Goal: Navigation & Orientation: Find specific page/section

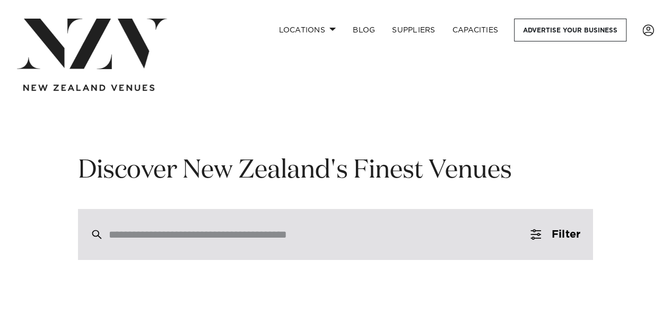
click at [127, 223] on div at bounding box center [335, 234] width 515 height 51
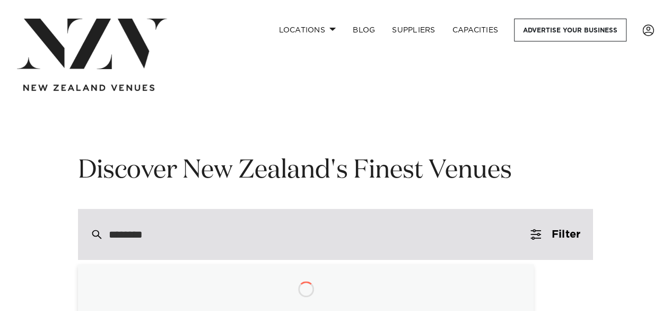
type input "*********"
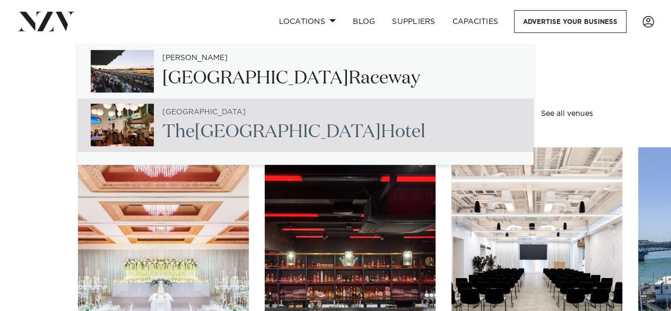
scroll to position [159, 0]
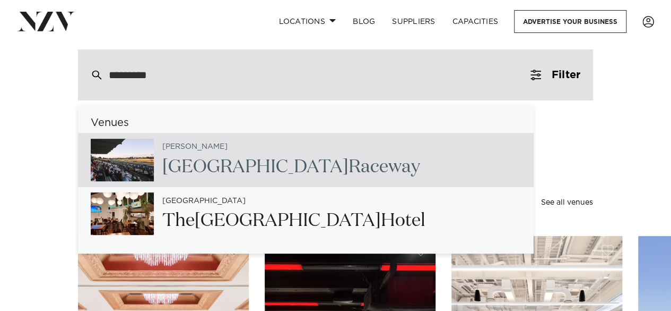
click at [291, 80] on input "*********" at bounding box center [313, 75] width 409 height 12
type input "**********"
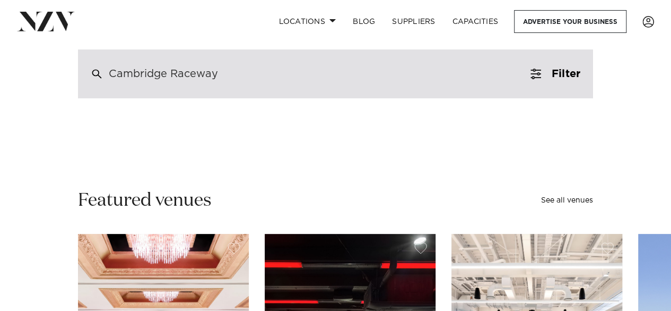
click at [243, 73] on div "Cambridge Raceway" at bounding box center [335, 73] width 515 height 49
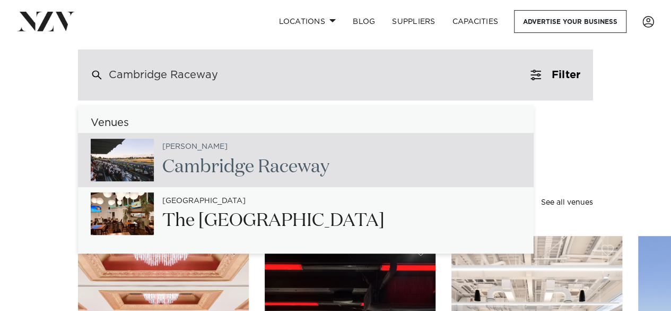
drag, startPoint x: 171, startPoint y: 73, endPoint x: 273, endPoint y: 73, distance: 101.9
click at [273, 73] on div "Cambridge Raceway" at bounding box center [335, 74] width 515 height 51
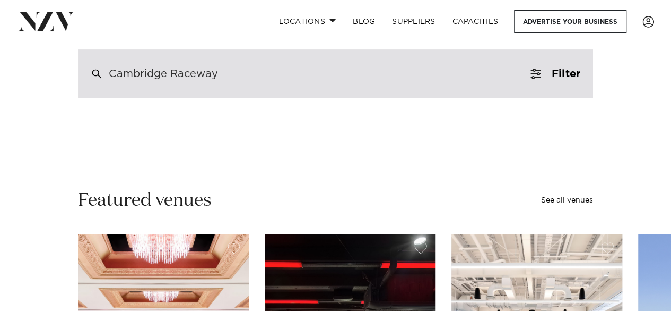
click at [275, 73] on div "Cambridge Raceway" at bounding box center [335, 73] width 515 height 49
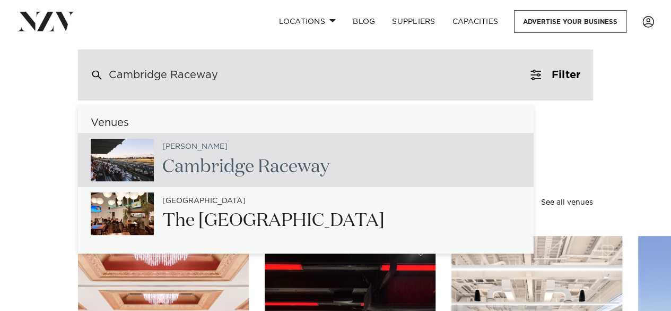
drag, startPoint x: 169, startPoint y: 74, endPoint x: 237, endPoint y: 75, distance: 68.0
click at [237, 75] on div "Cambridge Raceway" at bounding box center [335, 74] width 515 height 51
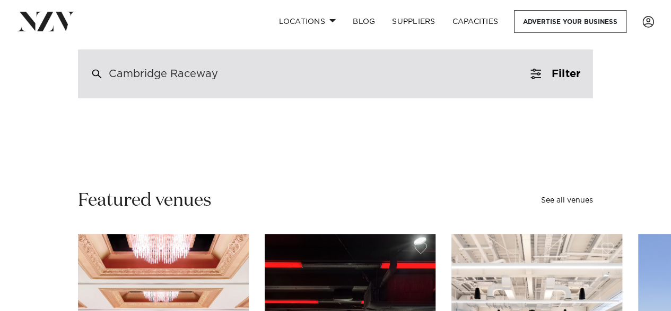
click at [241, 74] on div "Cambridge Raceway" at bounding box center [335, 73] width 515 height 49
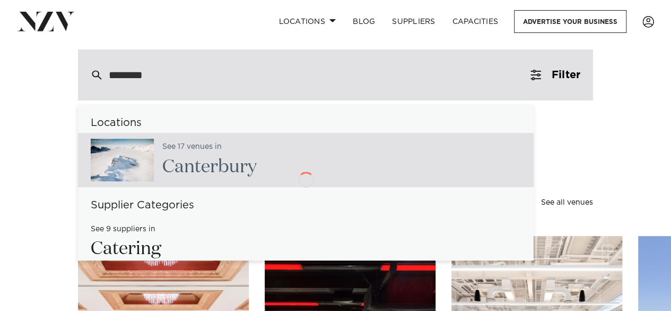
type input "*********"
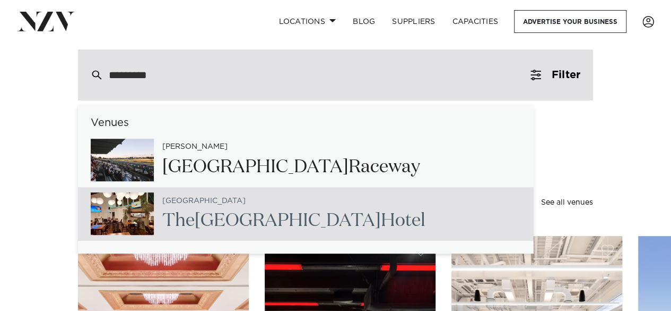
click at [231, 210] on h2 "The Cambridge Hotel" at bounding box center [293, 221] width 263 height 24
type input "**********"
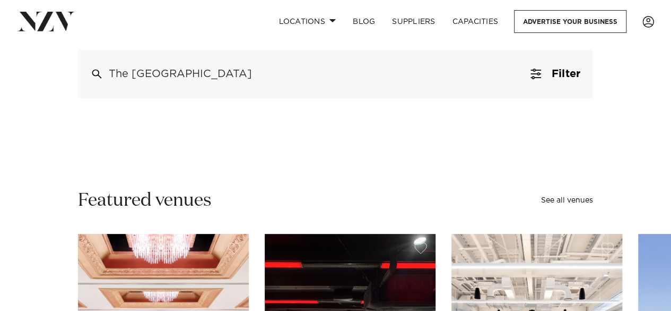
drag, startPoint x: 208, startPoint y: 70, endPoint x: 49, endPoint y: 67, distance: 159.3
click at [49, 67] on div "**********" at bounding box center [335, 47] width 654 height 104
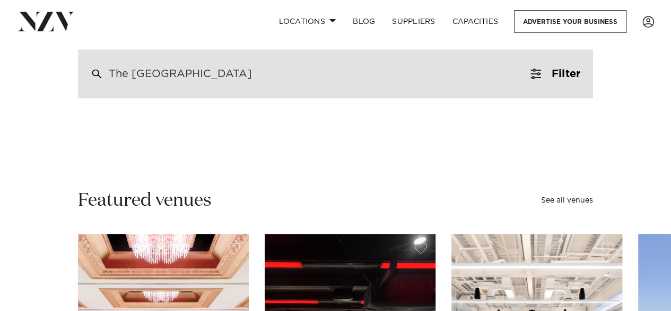
click at [320, 80] on div "The Cambridge Hotel" at bounding box center [335, 73] width 515 height 49
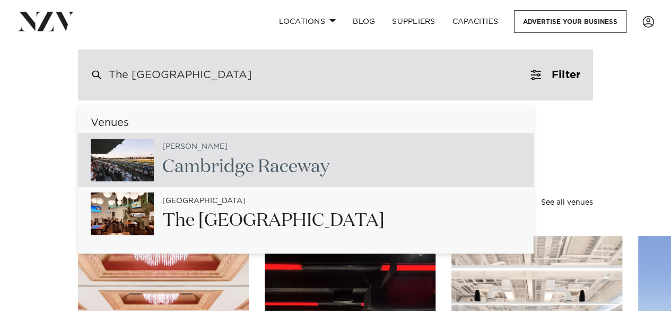
drag, startPoint x: 257, startPoint y: 75, endPoint x: 122, endPoint y: 74, distance: 135.4
click at [123, 74] on div "The Cambridge Hotel" at bounding box center [335, 74] width 515 height 51
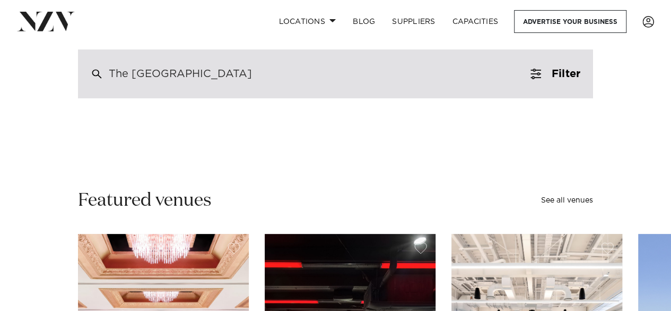
drag, startPoint x: 112, startPoint y: 73, endPoint x: 251, endPoint y: 74, distance: 138.5
click at [251, 74] on div "The Cambridge Hotel" at bounding box center [335, 73] width 515 height 49
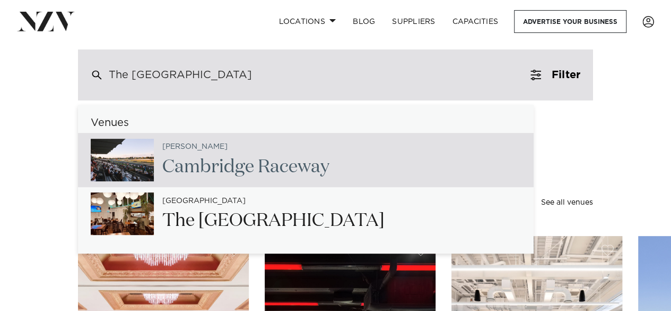
click at [254, 74] on input "search" at bounding box center [384, 75] width 261 height 12
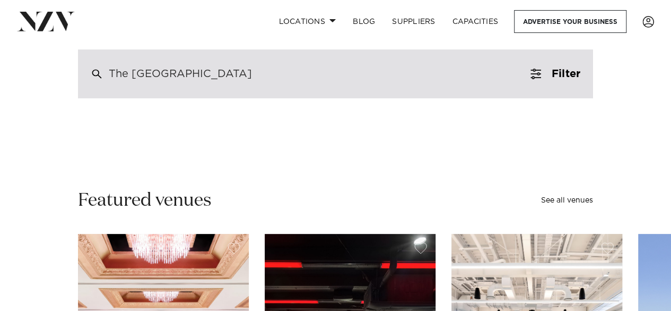
click at [251, 74] on div "The Cambridge Hotel" at bounding box center [335, 73] width 515 height 49
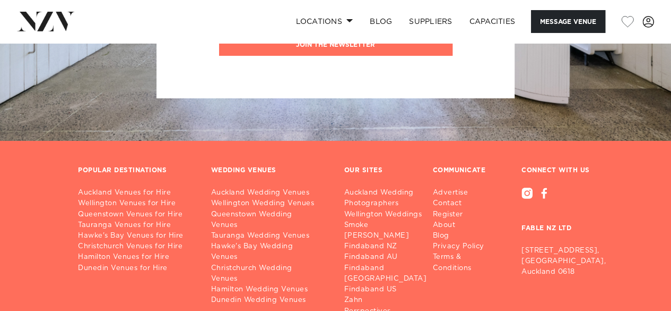
scroll to position [1964, 0]
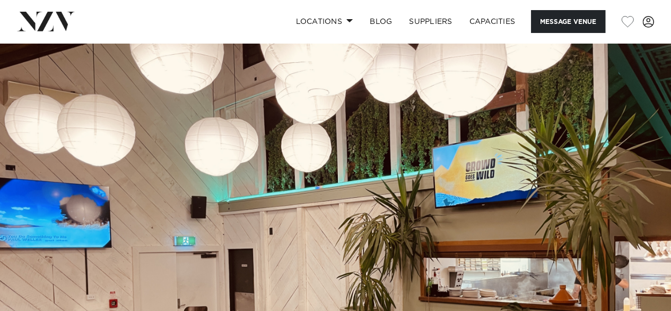
click at [41, 22] on img at bounding box center [46, 21] width 58 height 19
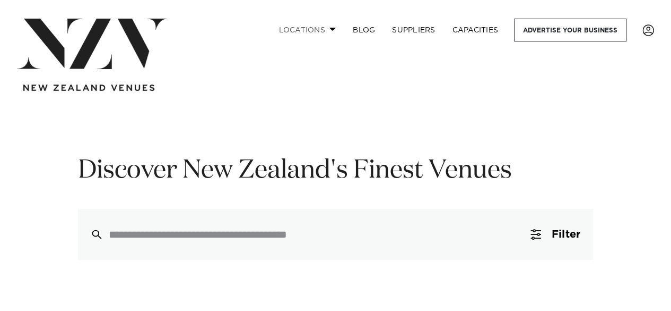
click at [332, 27] on link "Locations" at bounding box center [307, 30] width 74 height 23
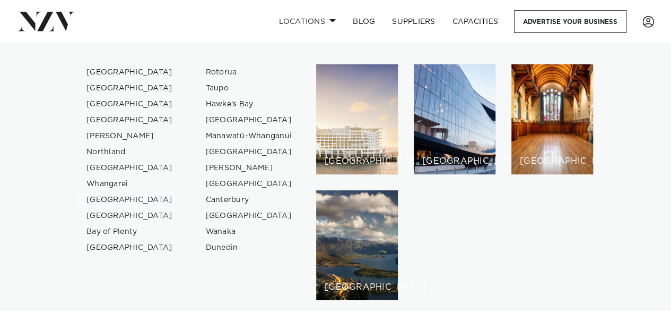
scroll to position [53, 0]
click at [114, 213] on link "[GEOGRAPHIC_DATA]" at bounding box center [130, 216] width 104 height 16
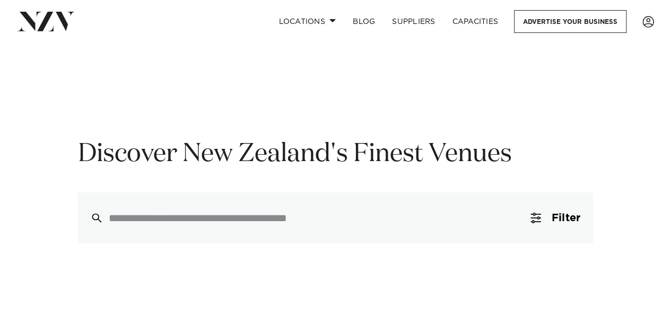
scroll to position [0, 0]
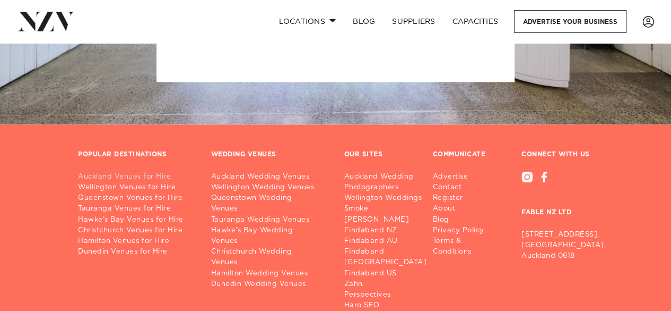
scroll to position [2871, 0]
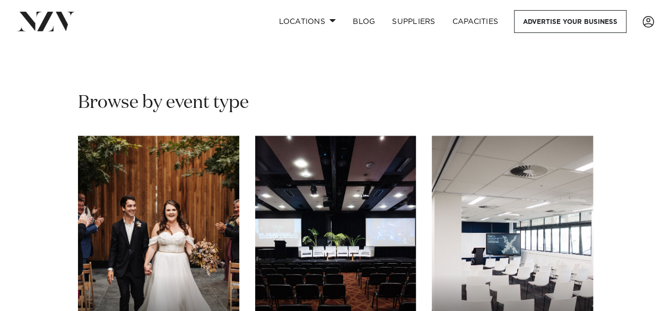
scroll to position [955, 0]
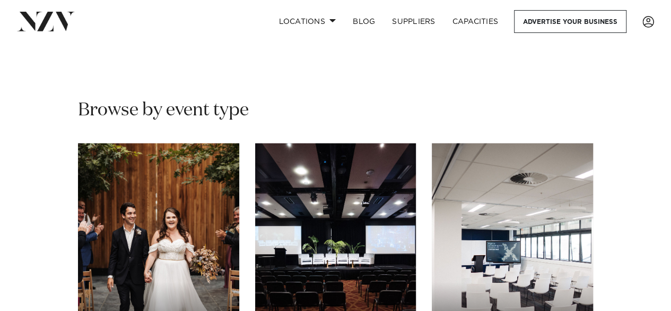
click at [114, 98] on h2 "Browse by event type" at bounding box center [335, 110] width 515 height 24
click at [63, 23] on img at bounding box center [46, 21] width 58 height 19
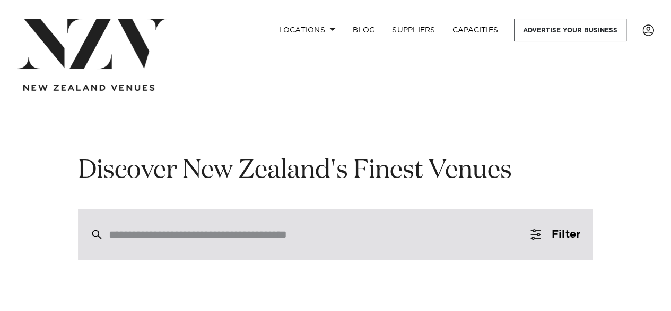
click at [216, 225] on div at bounding box center [335, 234] width 515 height 51
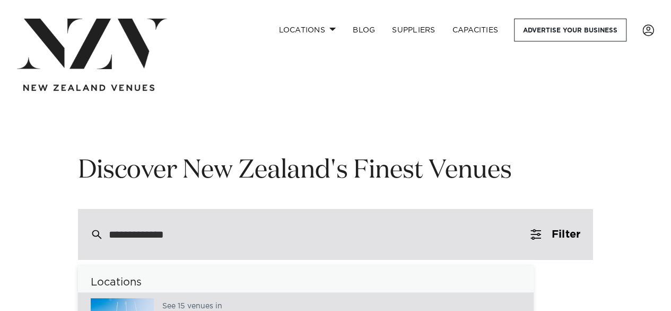
type input "**********"
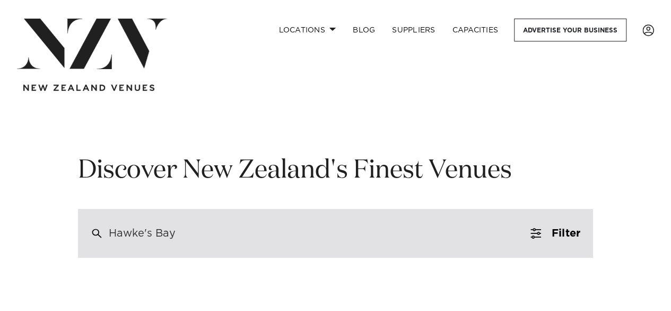
click at [159, 232] on div "Hawke's Bay" at bounding box center [142, 233] width 67 height 10
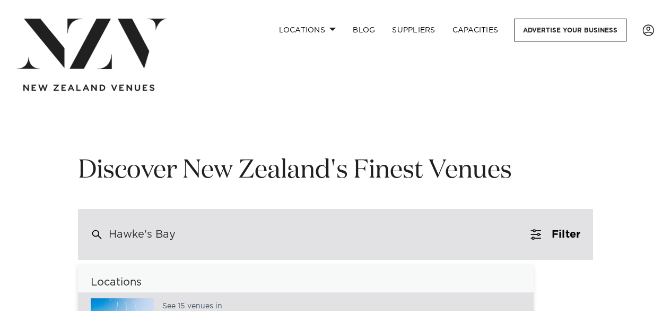
drag, startPoint x: 201, startPoint y: 234, endPoint x: 83, endPoint y: 238, distance: 117.9
click at [83, 238] on div "Hawke's Bay" at bounding box center [335, 234] width 515 height 51
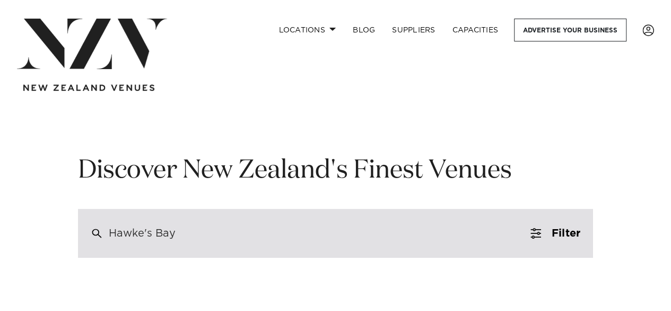
drag, startPoint x: 114, startPoint y: 229, endPoint x: 158, endPoint y: 237, distance: 44.8
click at [158, 237] on div "Hawke's Bay" at bounding box center [142, 233] width 67 height 10
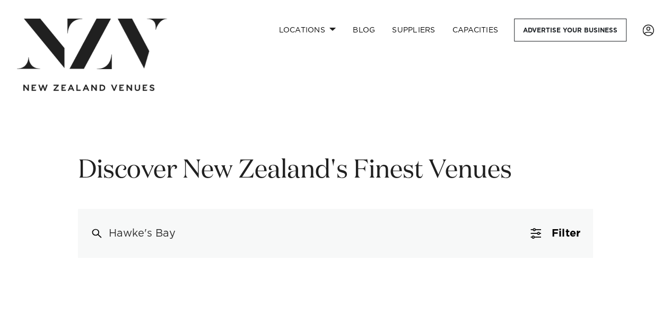
click at [47, 42] on img at bounding box center [92, 44] width 150 height 50
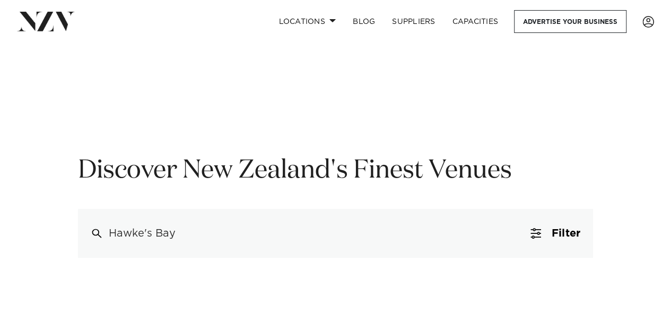
scroll to position [212, 0]
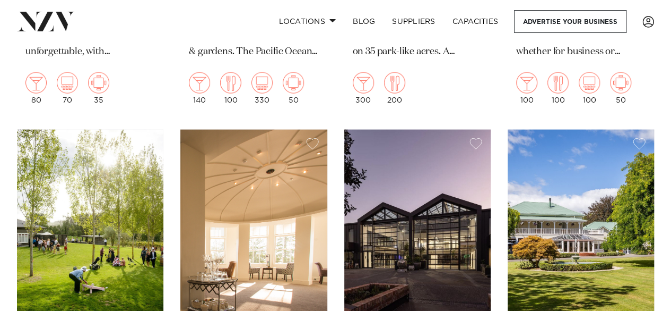
scroll to position [1115, 0]
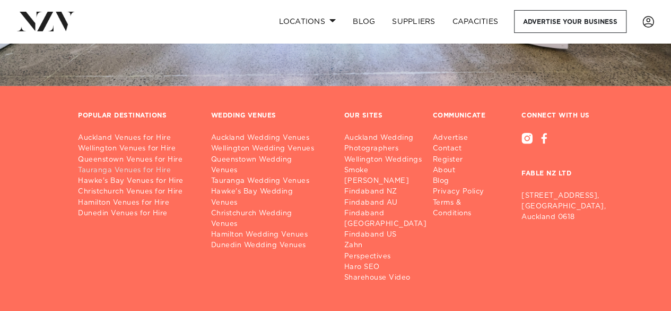
click at [120, 165] on link "Tauranga Venues for Hire" at bounding box center [136, 170] width 116 height 11
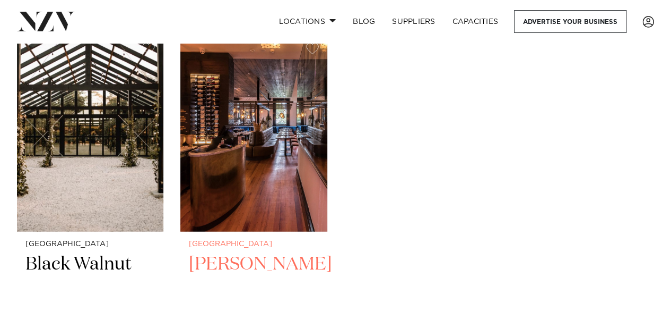
scroll to position [1380, 0]
